Goal: Transaction & Acquisition: Obtain resource

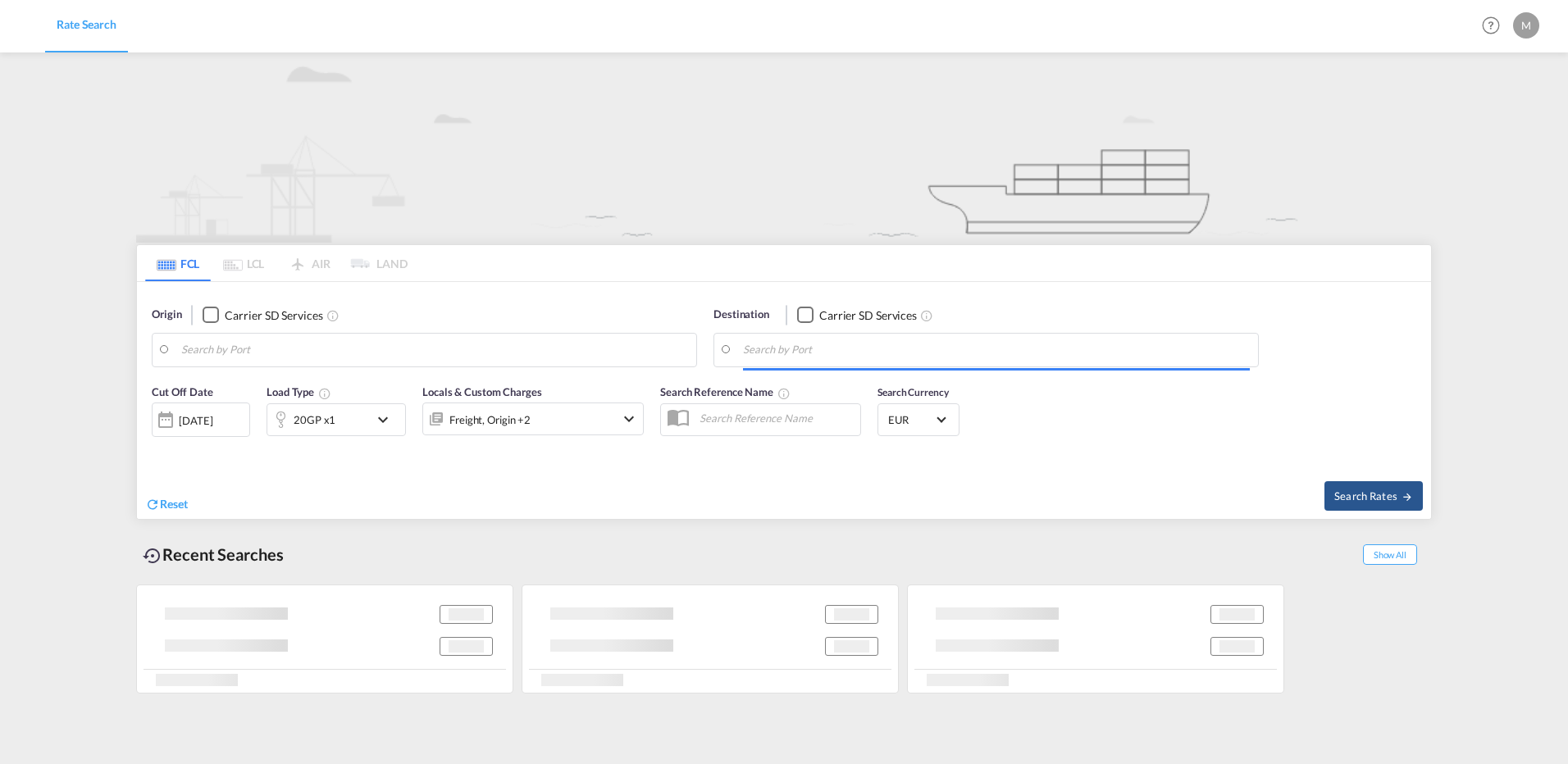
type input "[GEOGRAPHIC_DATA], [GEOGRAPHIC_DATA]"
type input "Puerto Cabello, VEPBL"
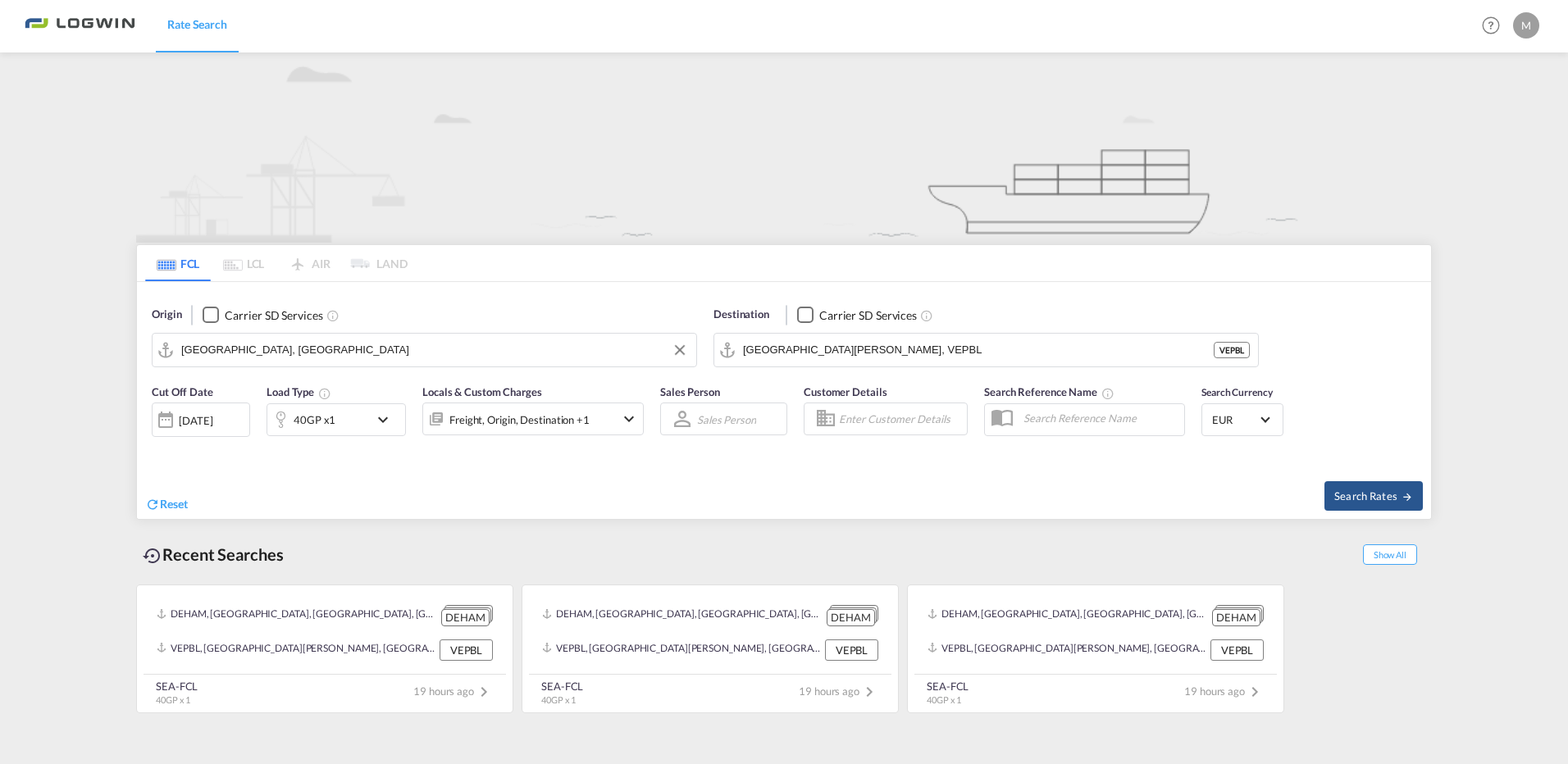
click at [420, 352] on input "[GEOGRAPHIC_DATA], [GEOGRAPHIC_DATA]" at bounding box center [434, 350] width 507 height 24
click at [674, 352] on button "Clear Input" at bounding box center [680, 350] width 24 height 24
click at [375, 341] on input "Search by Port" at bounding box center [434, 350] width 507 height 24
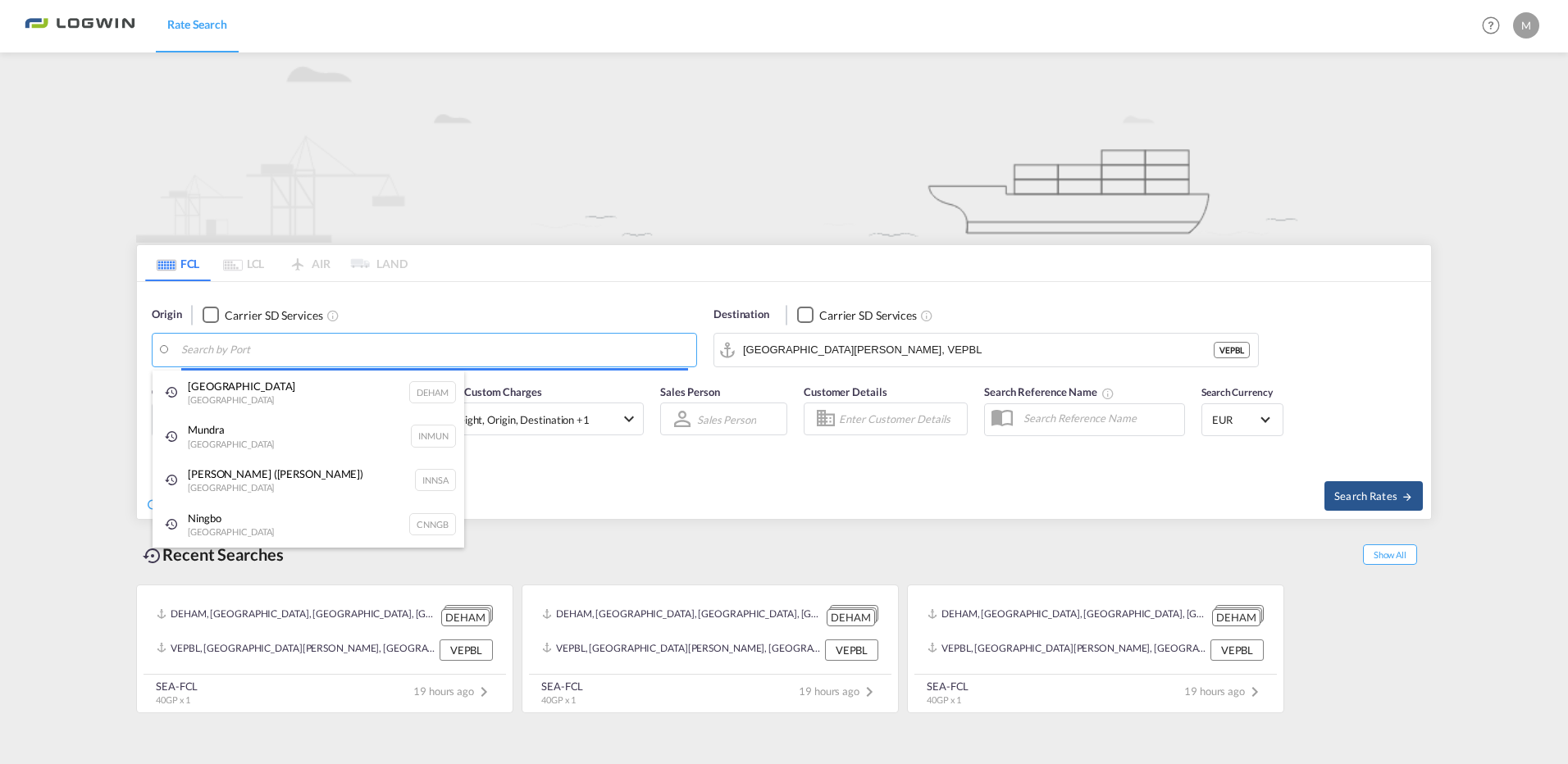
click at [352, 353] on body "Rate Search Rate Search Help Resources Product Release M My Profile Logout FCL …" at bounding box center [784, 382] width 1568 height 764
click at [256, 347] on body "Rate Search Rate Search Help Resources Product Release M My Profile Logout FCL …" at bounding box center [784, 382] width 1568 height 764
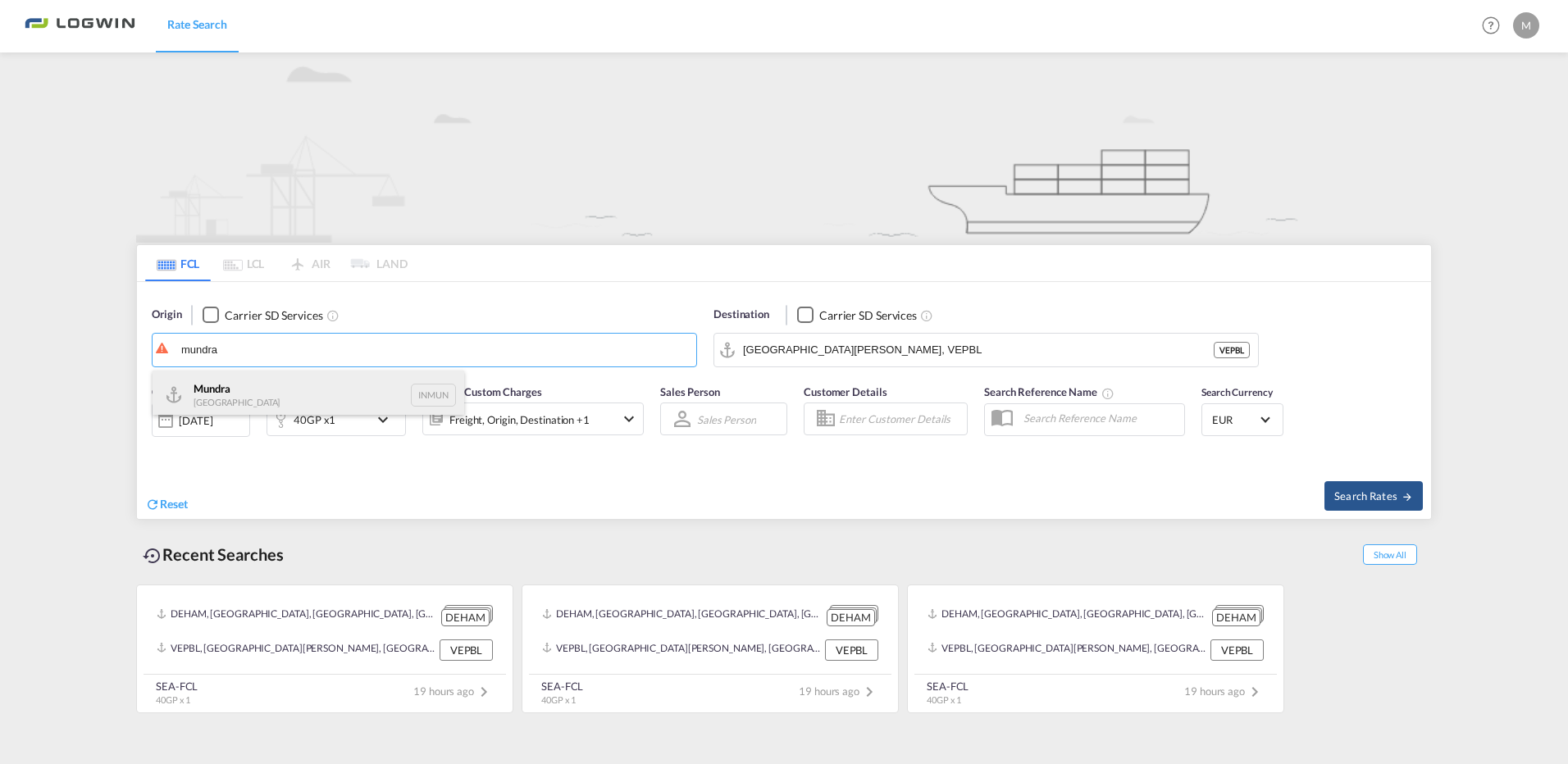
click at [197, 395] on div "Mundra India INMUN" at bounding box center [308, 395] width 311 height 49
type input "Mundra, INMUN"
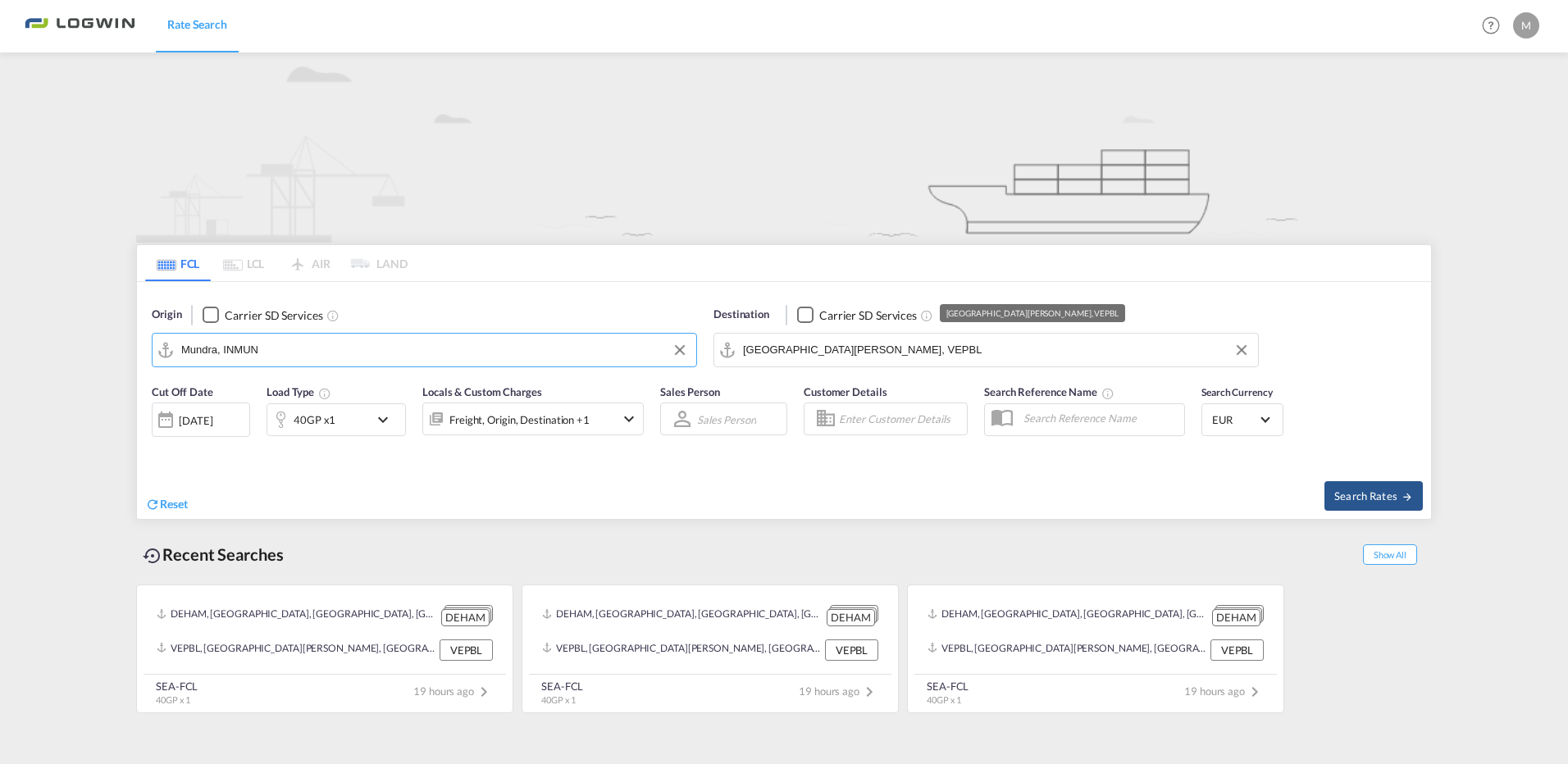
click at [856, 343] on input "Puerto Cabello, VEPBL" at bounding box center [996, 350] width 507 height 24
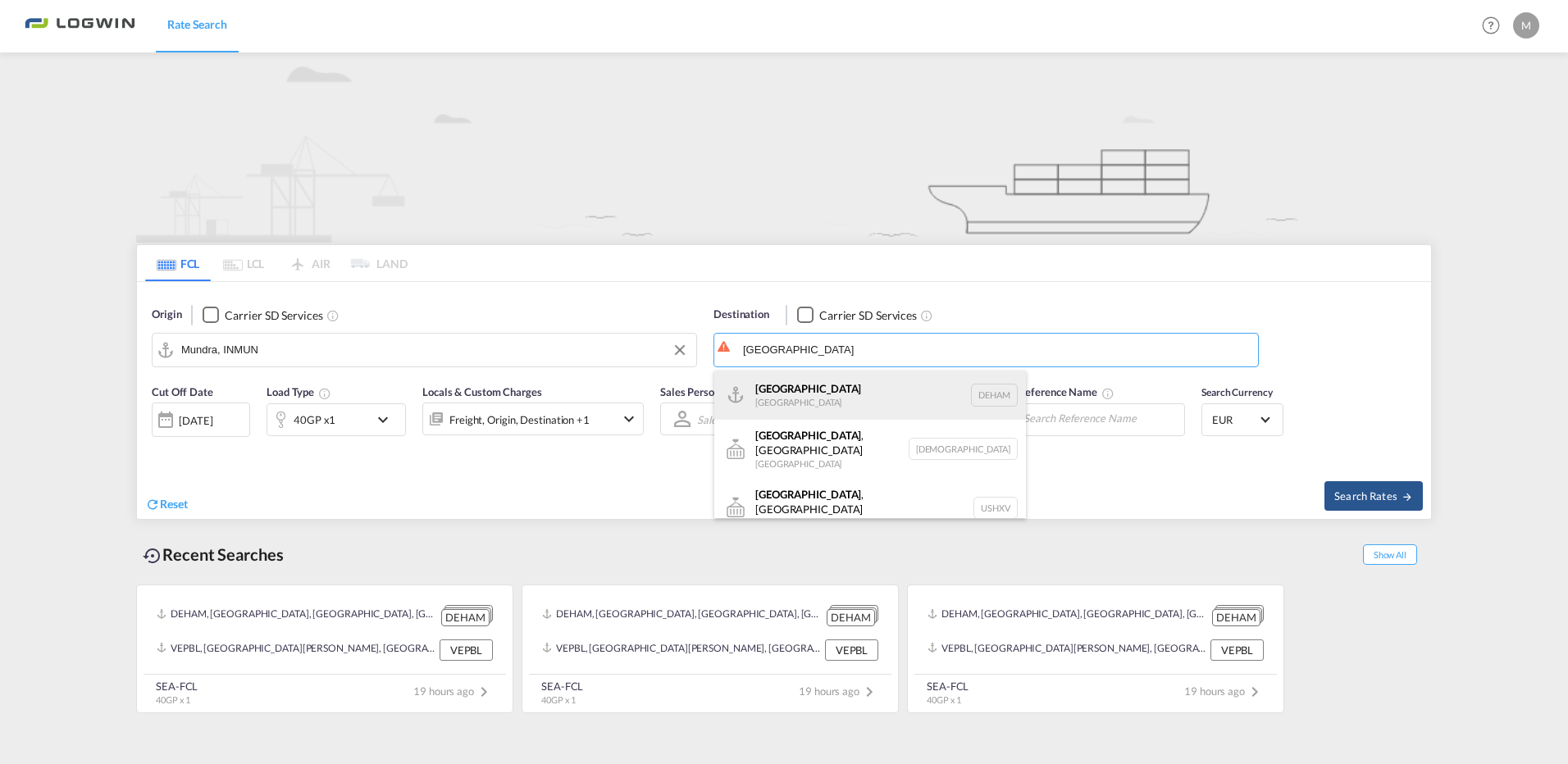
click at [790, 385] on div "Hamburg Germany DEHAM" at bounding box center [870, 395] width 311 height 49
type input "[GEOGRAPHIC_DATA], [GEOGRAPHIC_DATA]"
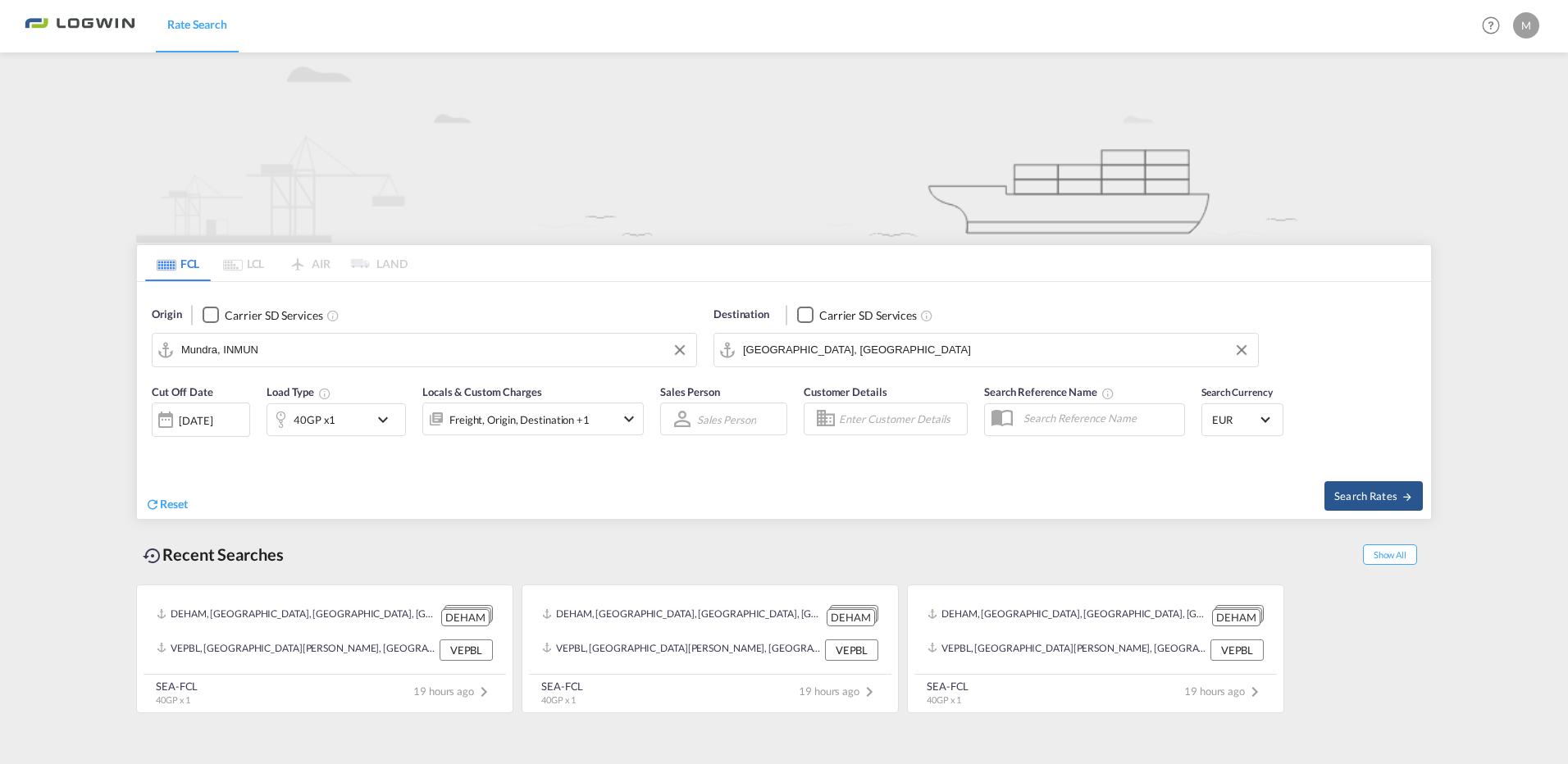
click at [369, 408] on div "40GP x1" at bounding box center [317, 420] width 101 height 33
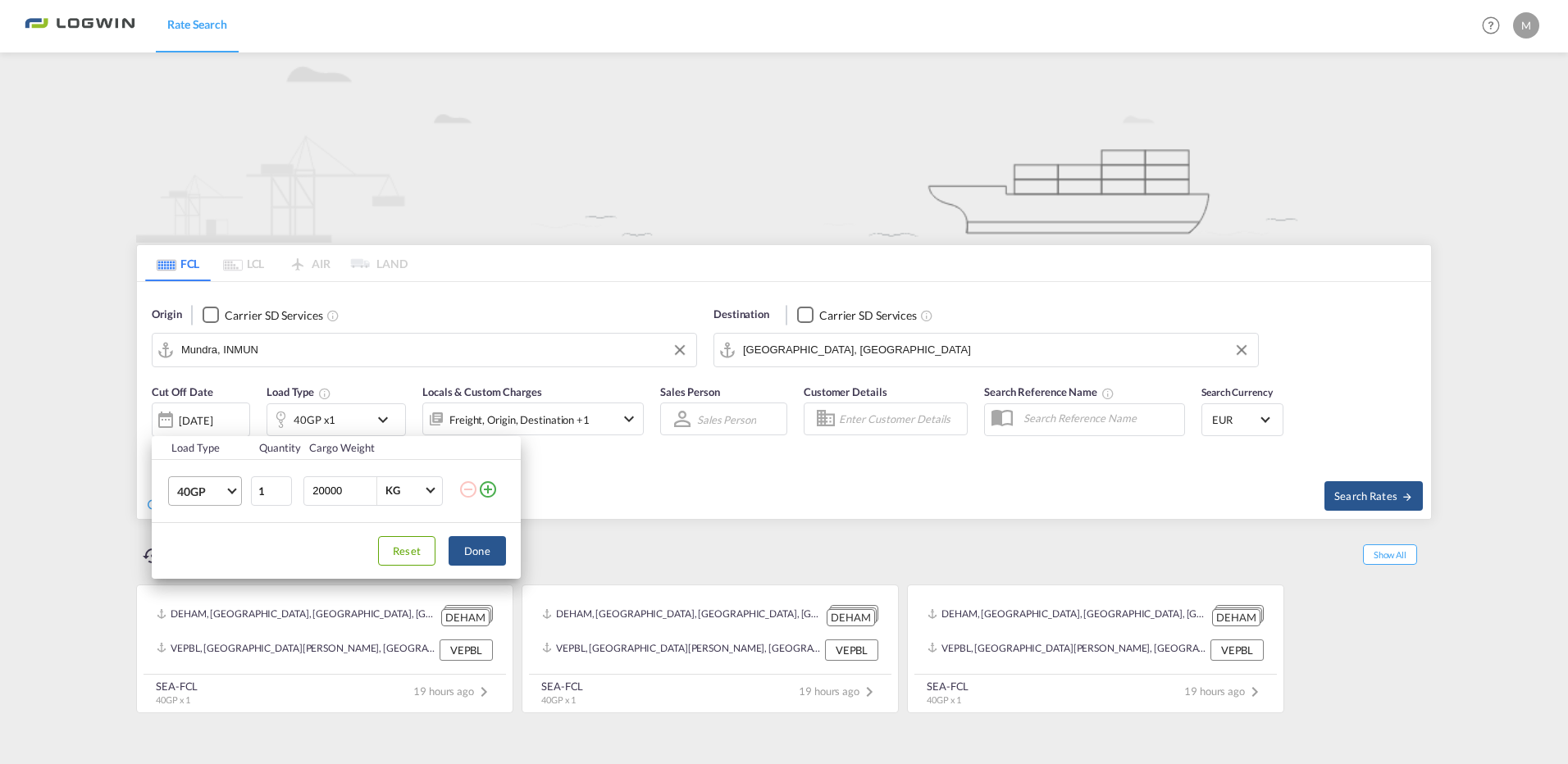
click at [195, 496] on span "40GP" at bounding box center [200, 492] width 48 height 16
click at [205, 533] on div "40HC" at bounding box center [192, 530] width 30 height 16
click at [464, 554] on button "Done" at bounding box center [477, 552] width 57 height 29
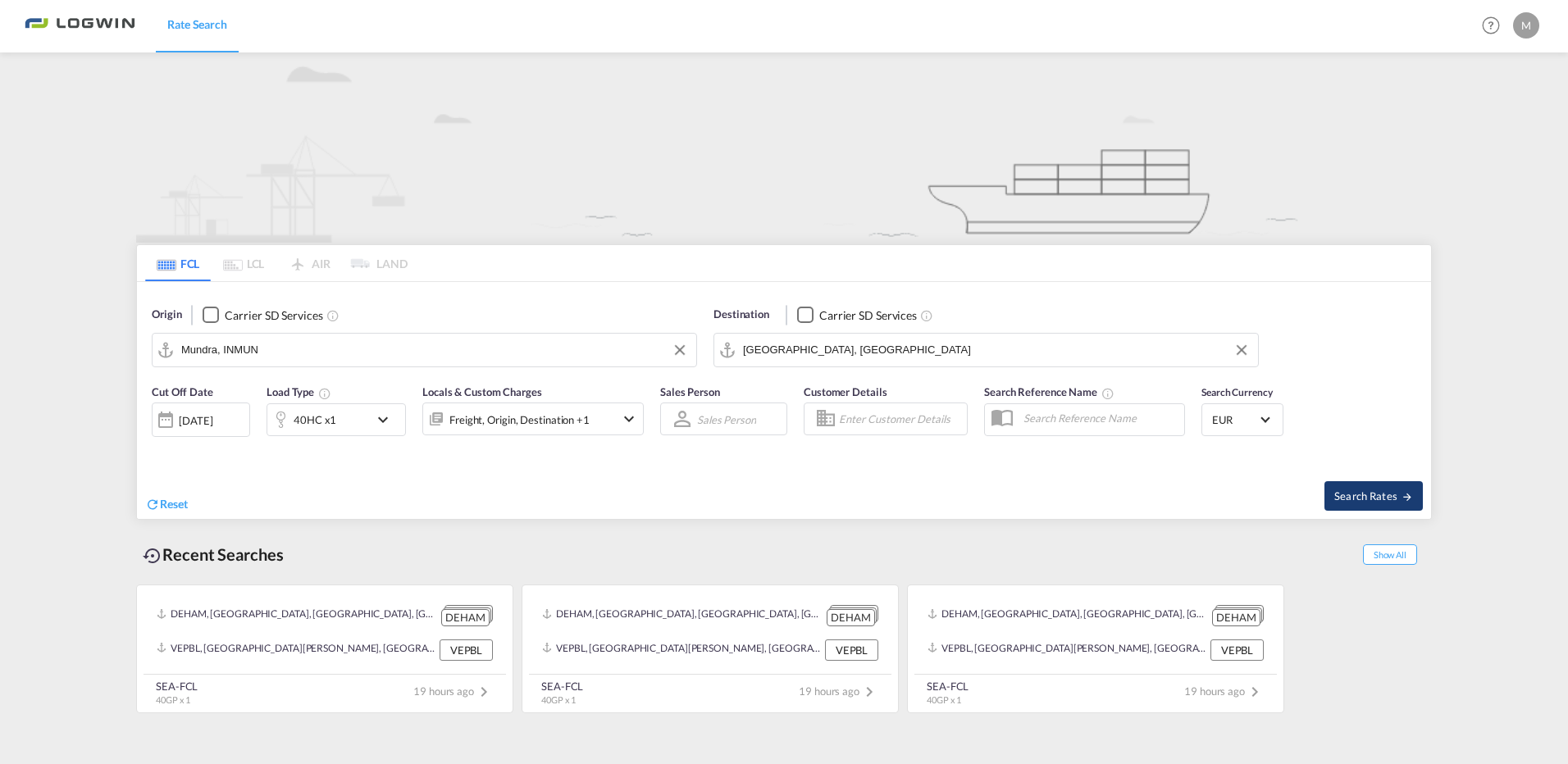
click at [1345, 490] on span "Search Rates" at bounding box center [1374, 496] width 79 height 13
type input "INMUN to DEHAM / [DATE]"
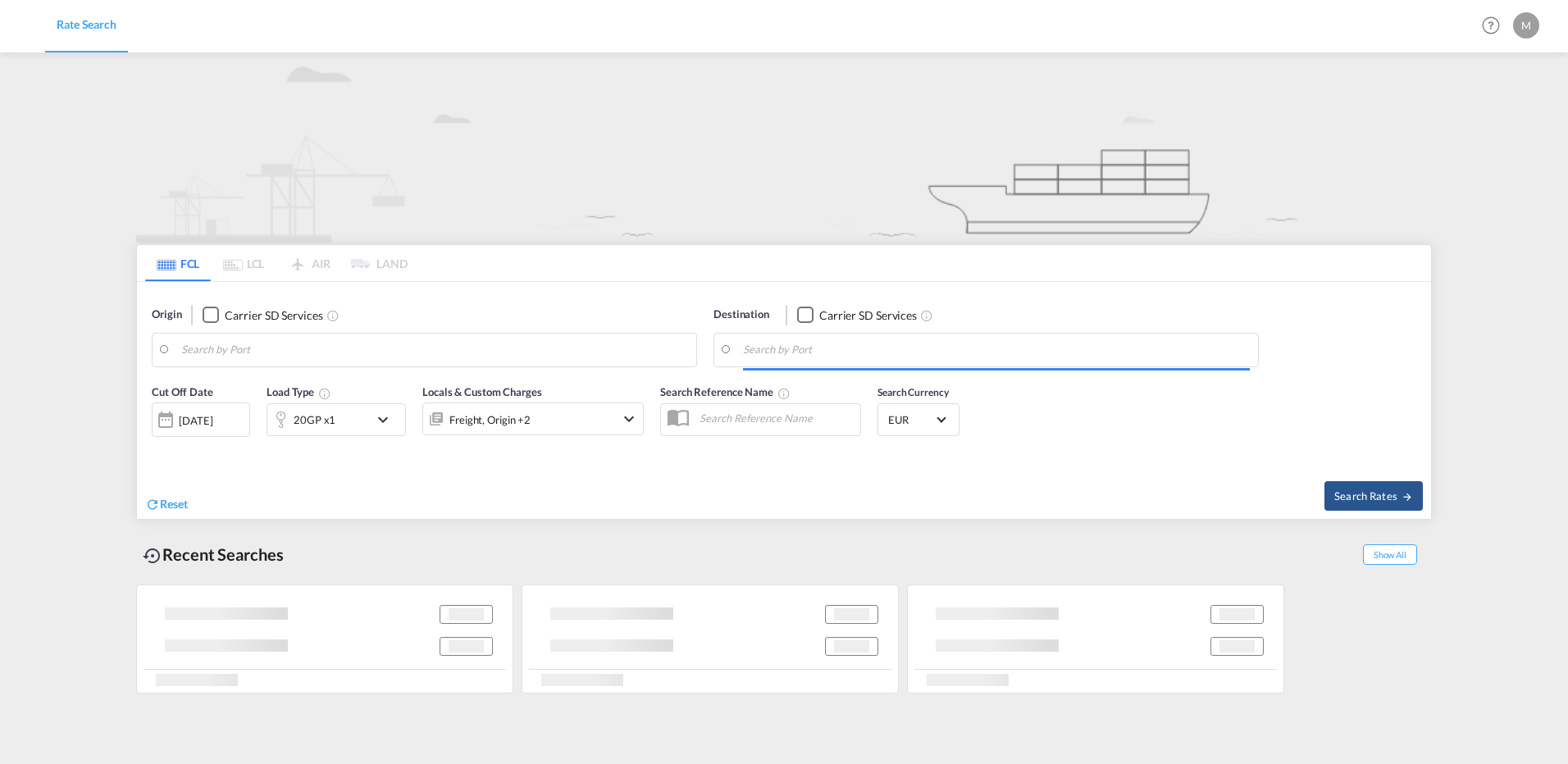
type input "Mundra, INMUN"
type input "[GEOGRAPHIC_DATA], [GEOGRAPHIC_DATA]"
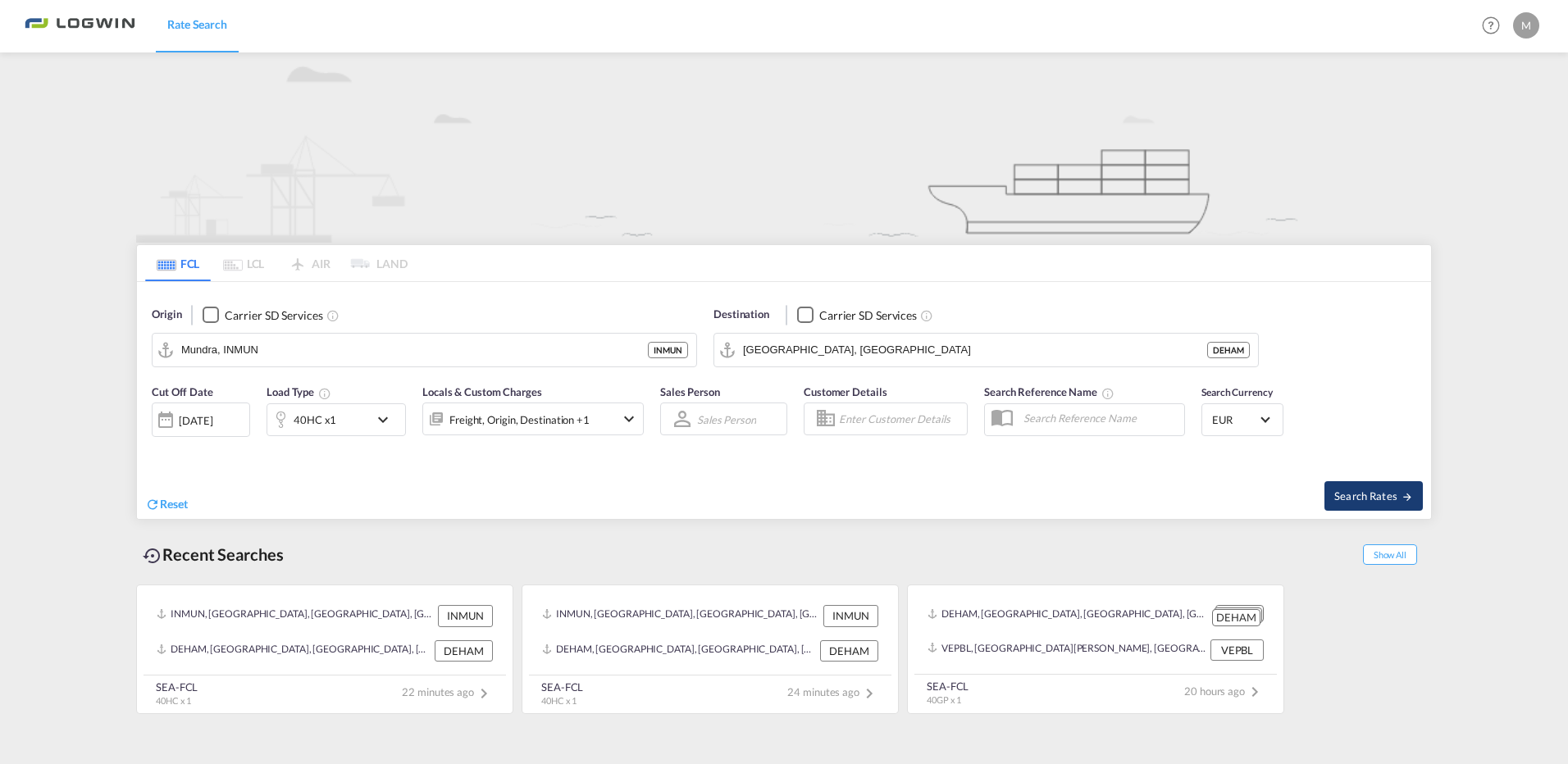
click at [1404, 493] on md-icon "icon-arrow-right" at bounding box center [1407, 497] width 11 height 11
type input "INMUN to DEHAM / [DATE]"
